Goal: Information Seeking & Learning: Find specific fact

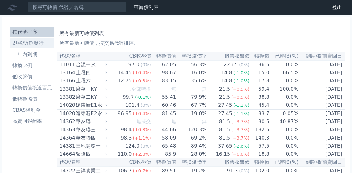
scroll to position [31, 0]
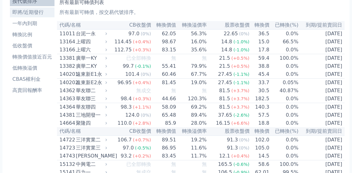
click at [54, 16] on li "即將/近期發行" at bounding box center [32, 12] width 45 height 7
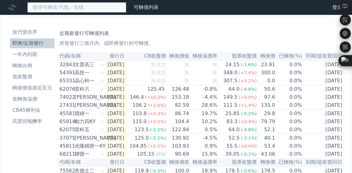
click at [126, 11] on input at bounding box center [76, 7] width 99 height 11
paste input "岱稜"
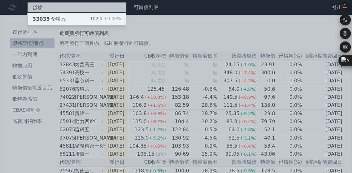
type input "岱稜"
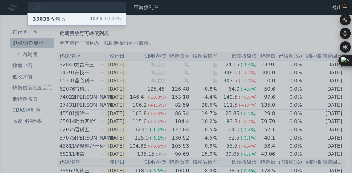
click at [66, 23] on div "33035 岱稜五" at bounding box center [48, 18] width 33 height 7
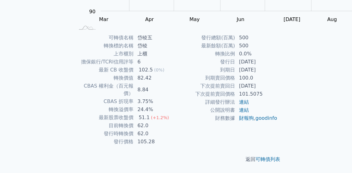
scroll to position [186, 0]
drag, startPoint x: 118, startPoint y: 142, endPoint x: 140, endPoint y: 141, distance: 22.3
click at [140, 130] on td "62.0" at bounding box center [155, 126] width 42 height 8
